Goal: Check status: Check status

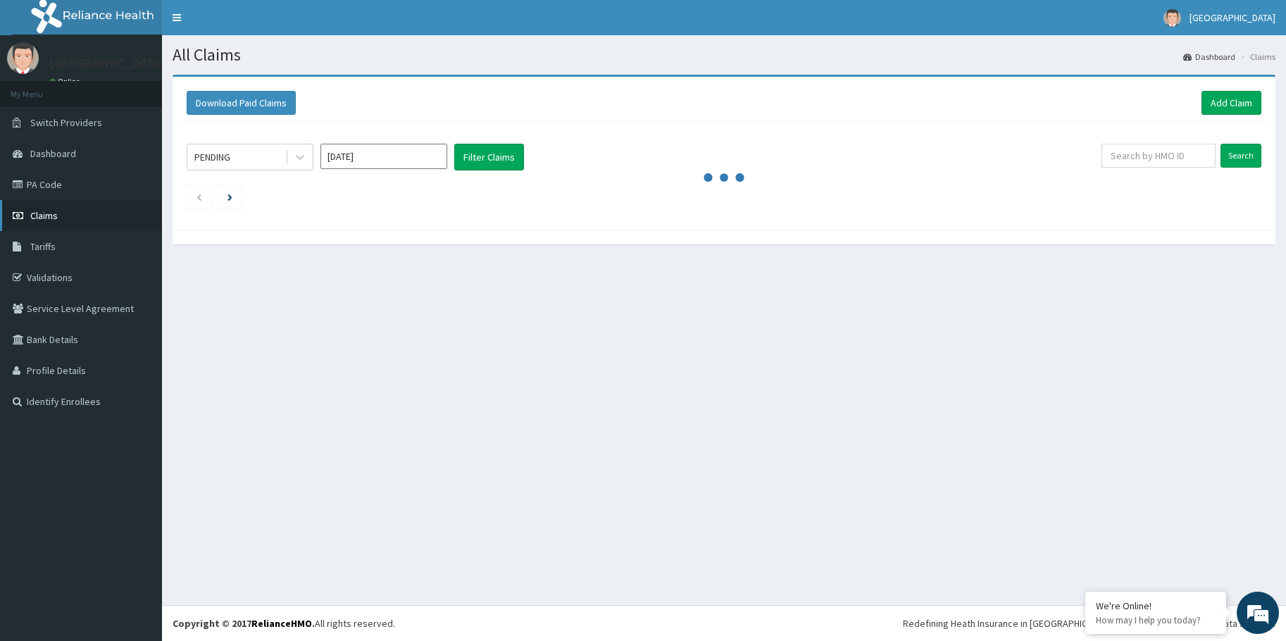
click at [40, 213] on span "Claims" at bounding box center [43, 215] width 27 height 13
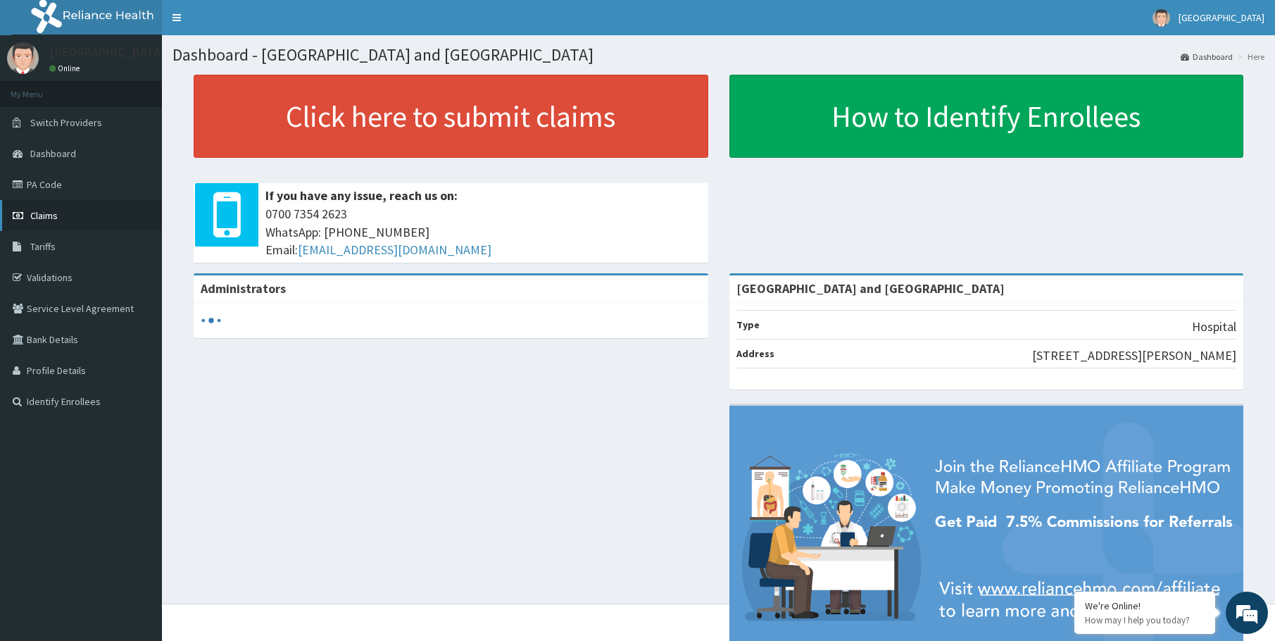
click at [30, 210] on link "Claims" at bounding box center [81, 215] width 162 height 31
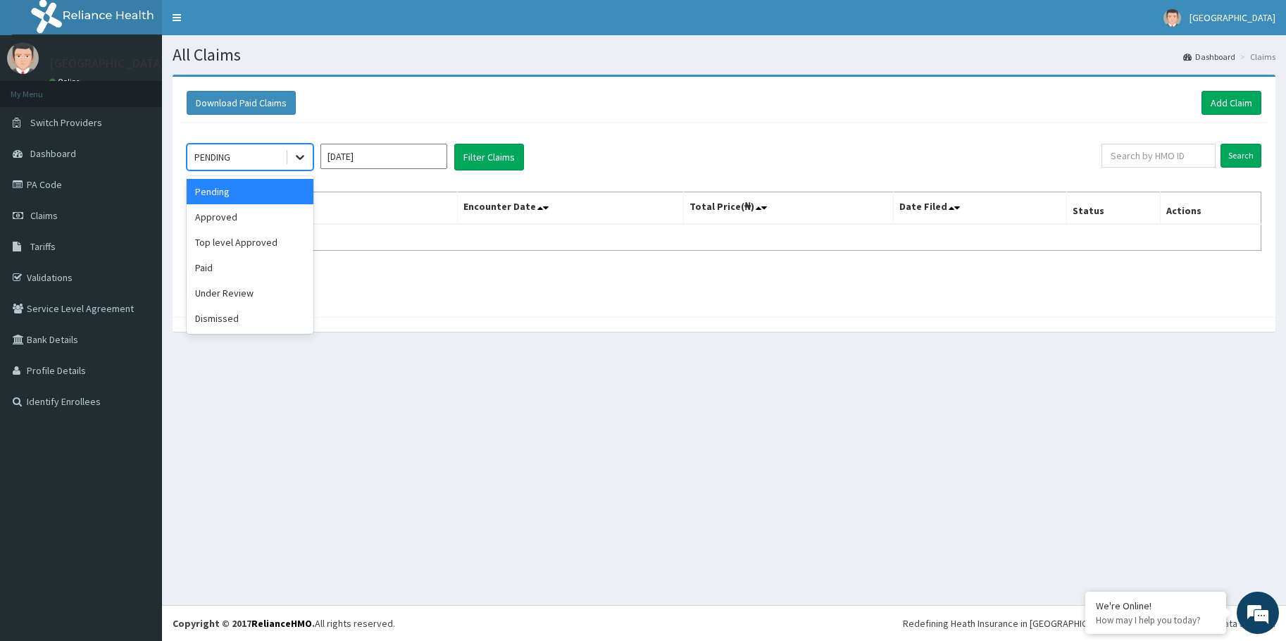
click at [296, 158] on icon at bounding box center [300, 157] width 14 height 14
click at [259, 207] on div "Approved" at bounding box center [250, 216] width 127 height 25
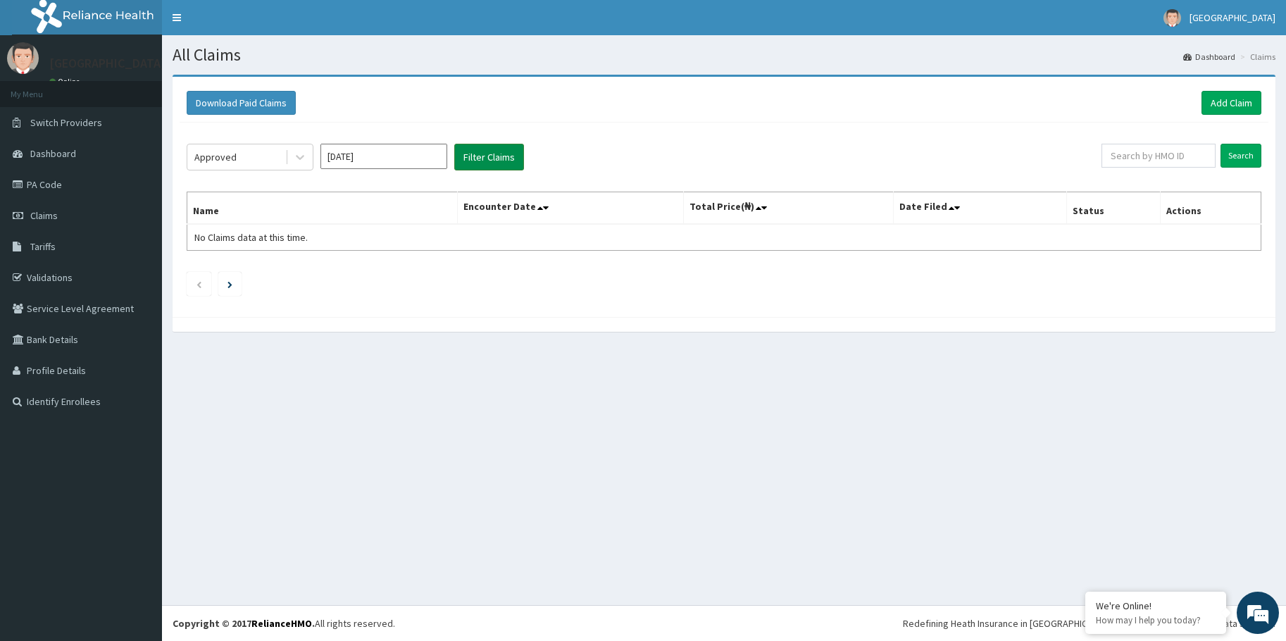
click at [470, 160] on button "Filter Claims" at bounding box center [489, 157] width 70 height 27
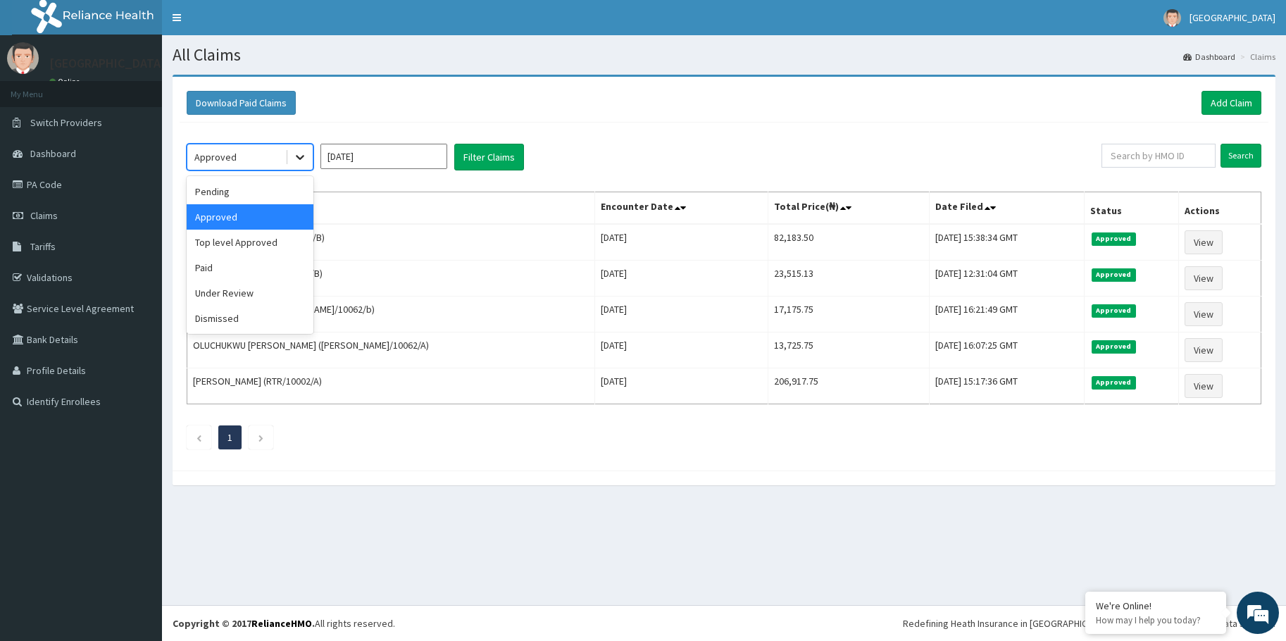
click at [299, 153] on icon at bounding box center [300, 157] width 14 height 14
click at [240, 263] on div "Paid" at bounding box center [250, 267] width 127 height 25
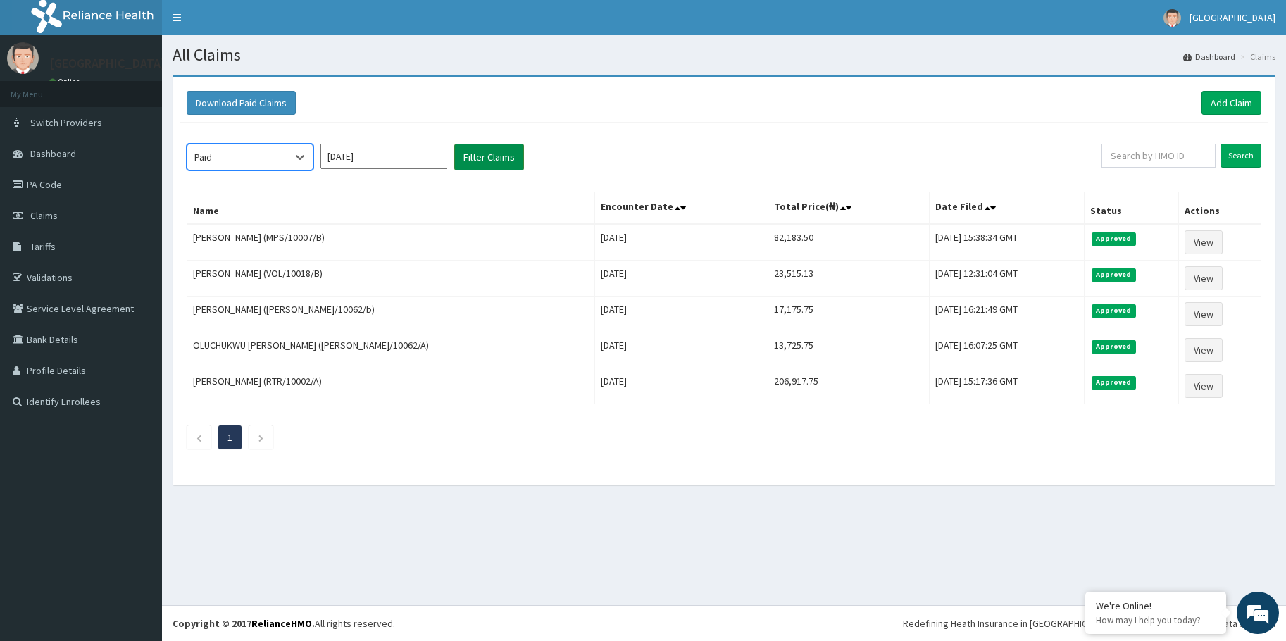
click at [482, 158] on button "Filter Claims" at bounding box center [489, 157] width 70 height 27
